Goal: Find specific page/section: Find specific page/section

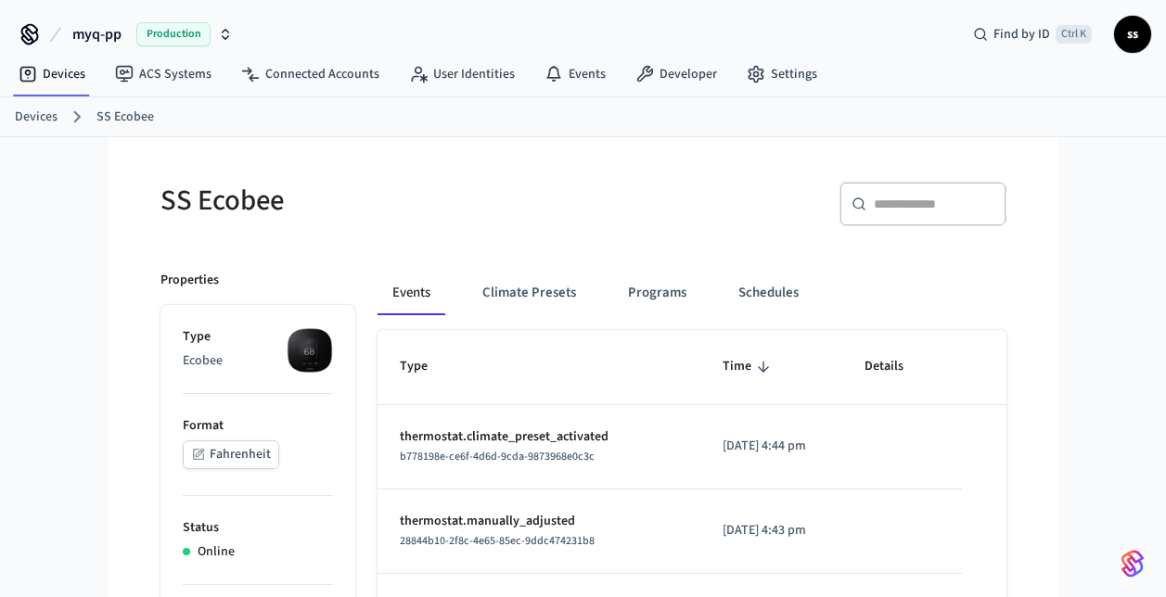
click at [160, 28] on span "Production" at bounding box center [173, 34] width 74 height 24
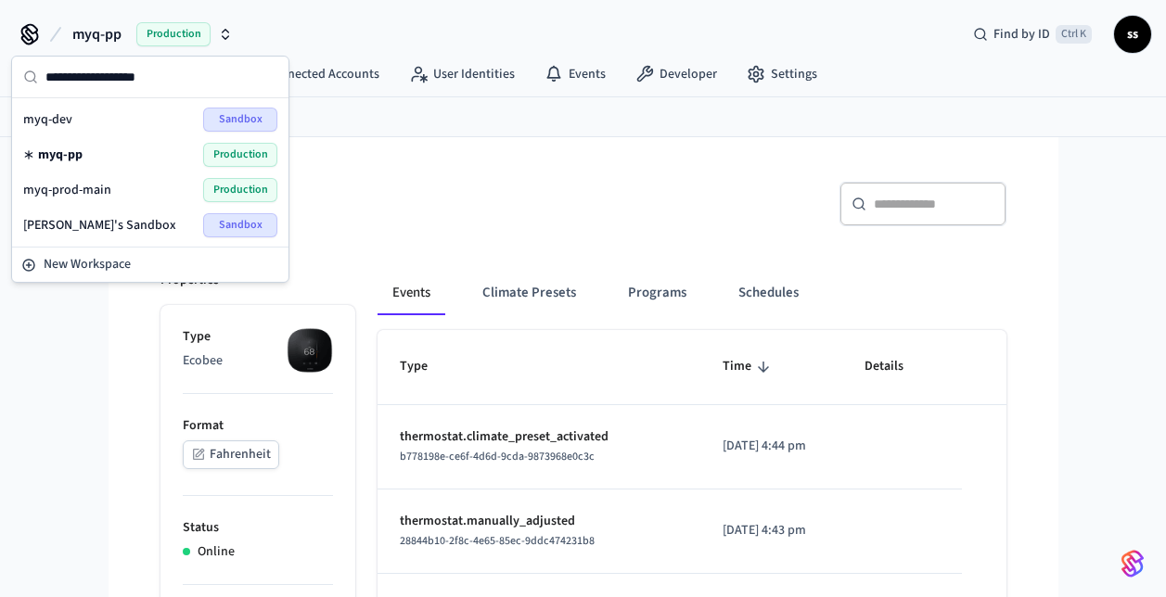
click at [87, 186] on span "myq-prod-main" at bounding box center [67, 190] width 88 height 19
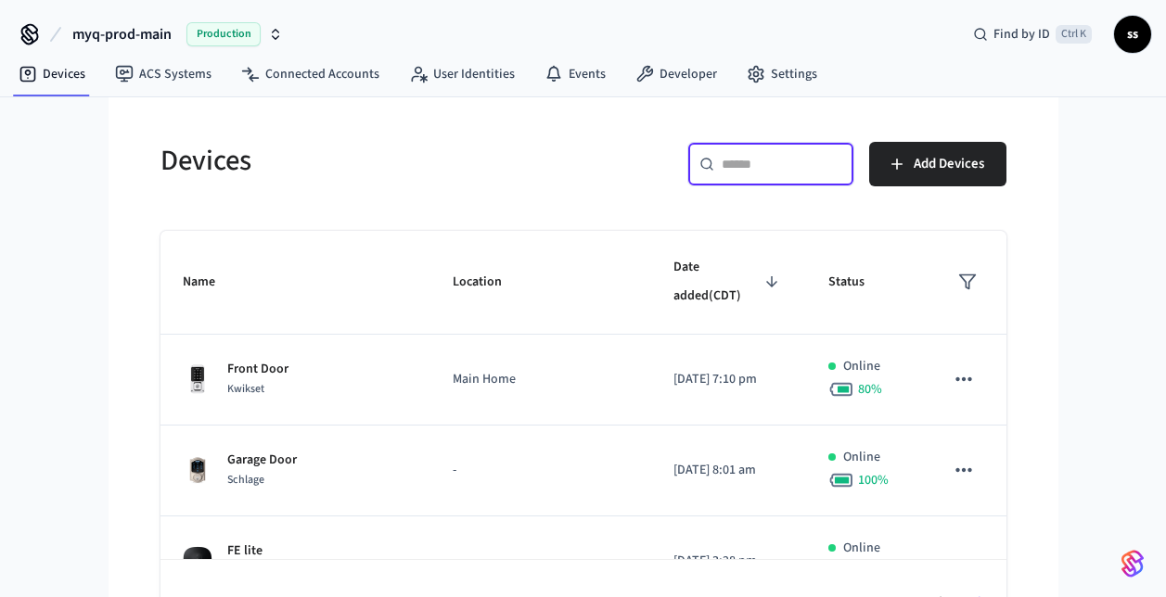
click at [764, 163] on input "text" at bounding box center [782, 164] width 121 height 19
paste input "**********"
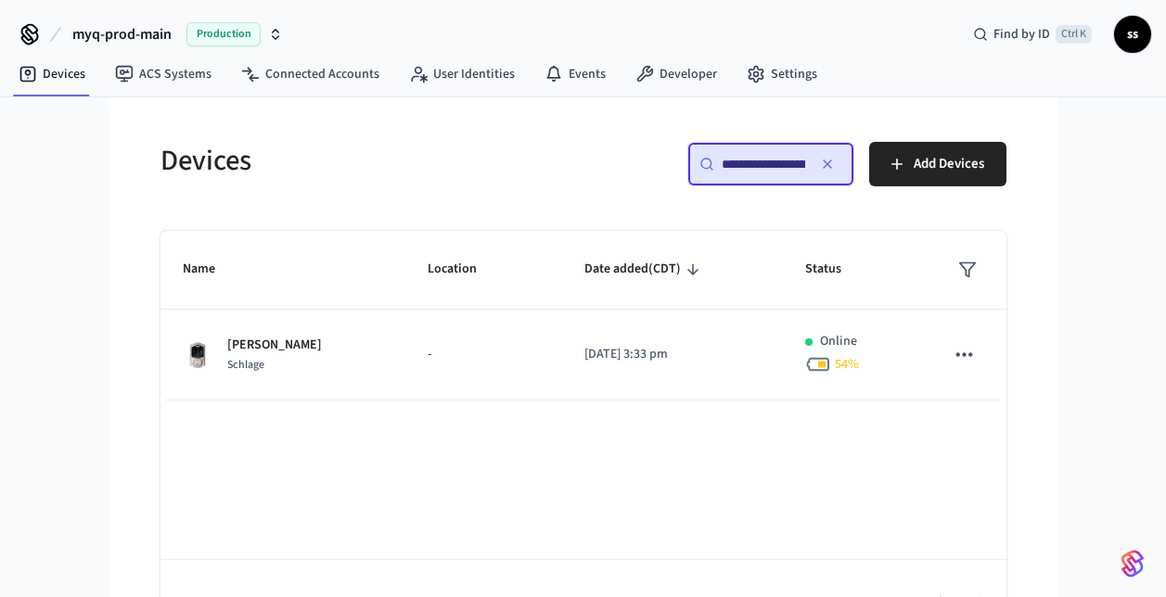
scroll to position [0, 140]
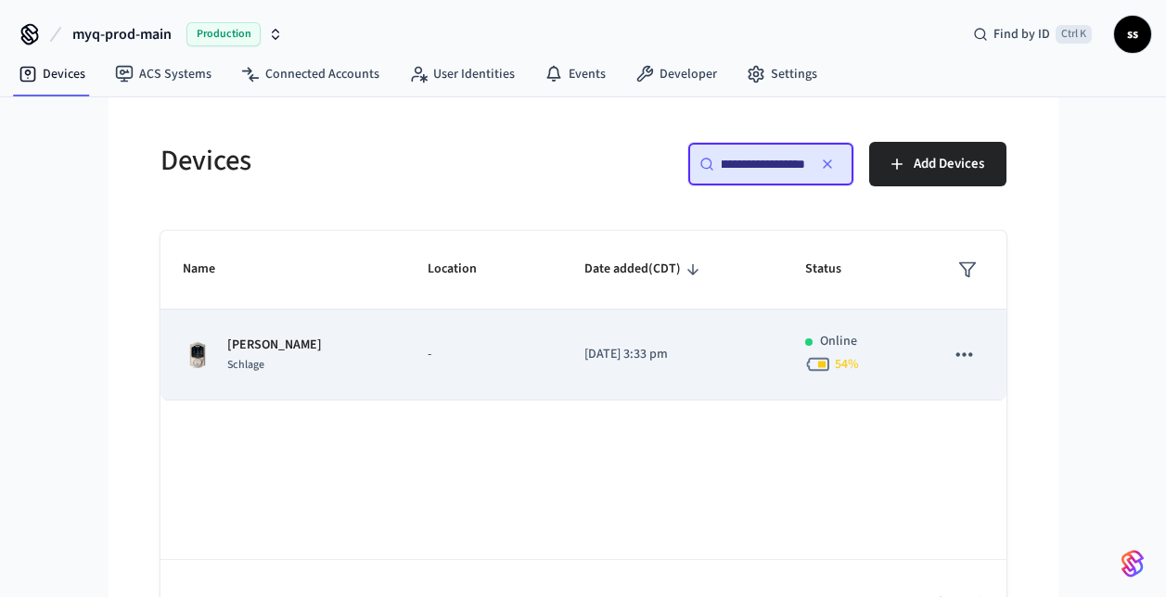
type input "**********"
click at [521, 380] on td "-" at bounding box center [483, 355] width 157 height 91
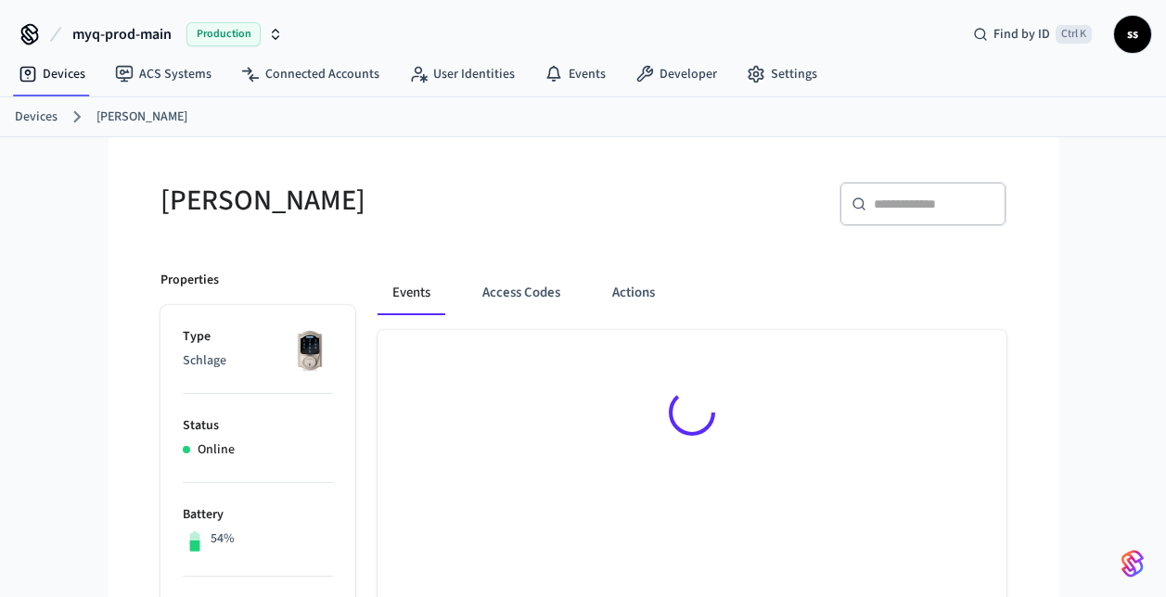
click at [448, 356] on div at bounding box center [692, 416] width 629 height 172
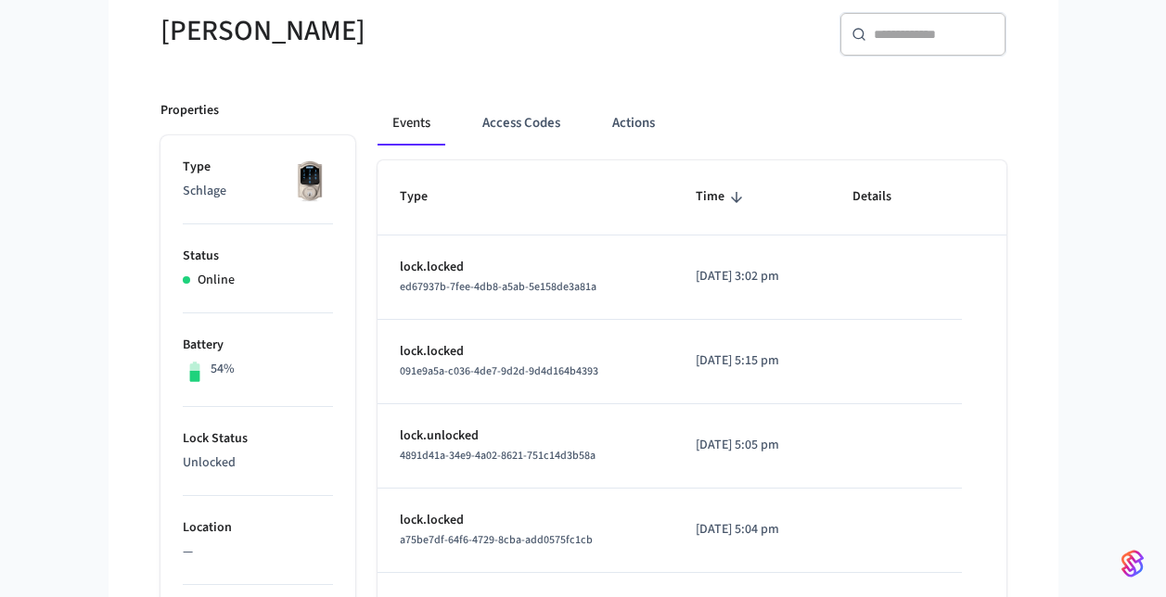
scroll to position [169, 0]
click at [618, 131] on button "Actions" at bounding box center [633, 124] width 72 height 45
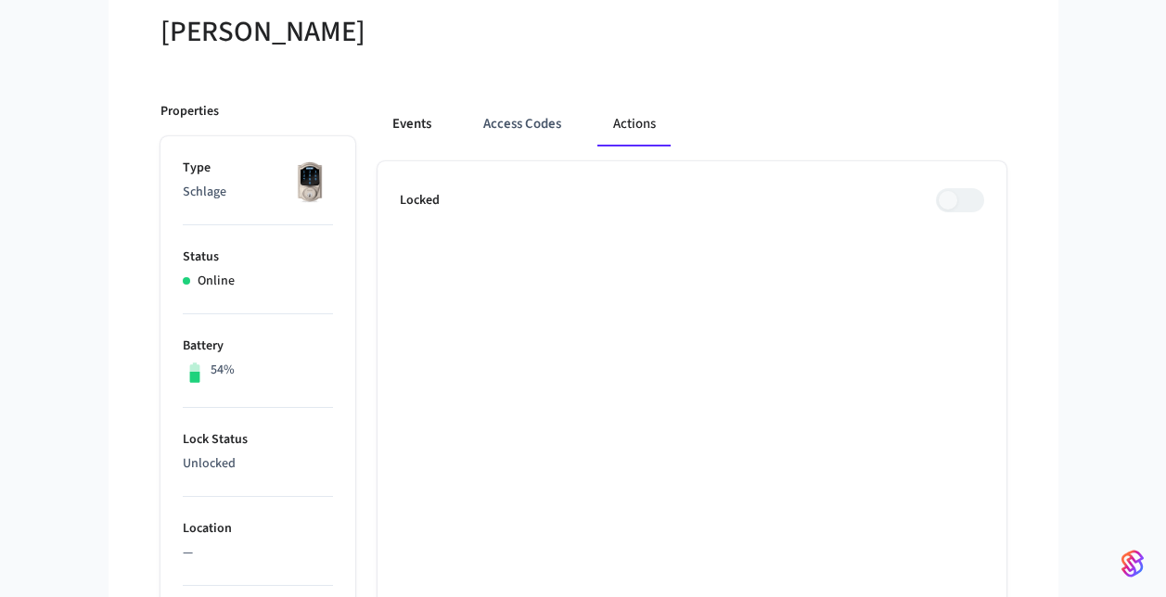
click at [421, 126] on button "Events" at bounding box center [412, 124] width 69 height 45
